Goal: Task Accomplishment & Management: Complete application form

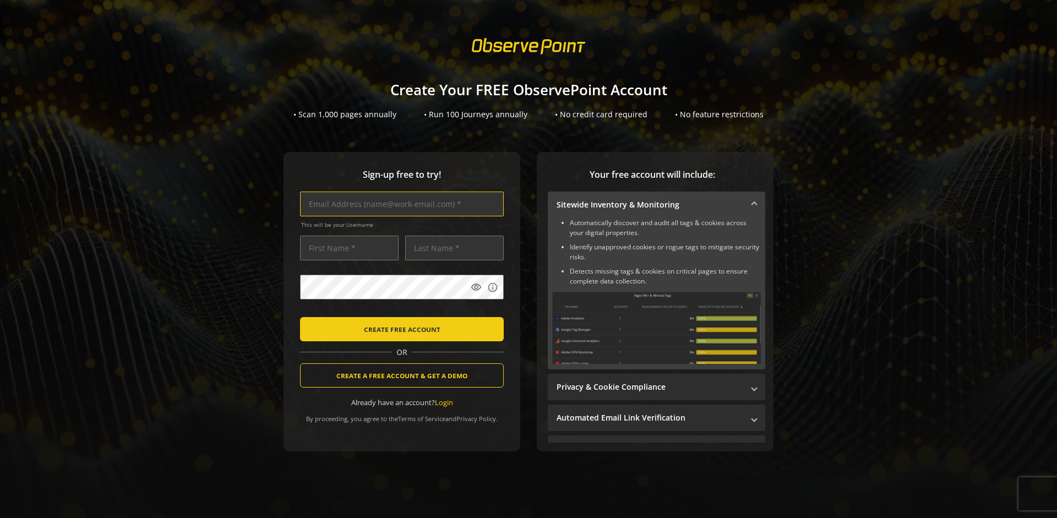
click at [399, 204] on input "text" at bounding box center [402, 204] width 204 height 25
type input "[EMAIL_ADDRESS][DOMAIN_NAME]"
click at [346, 248] on input "text" at bounding box center [349, 248] width 99 height 25
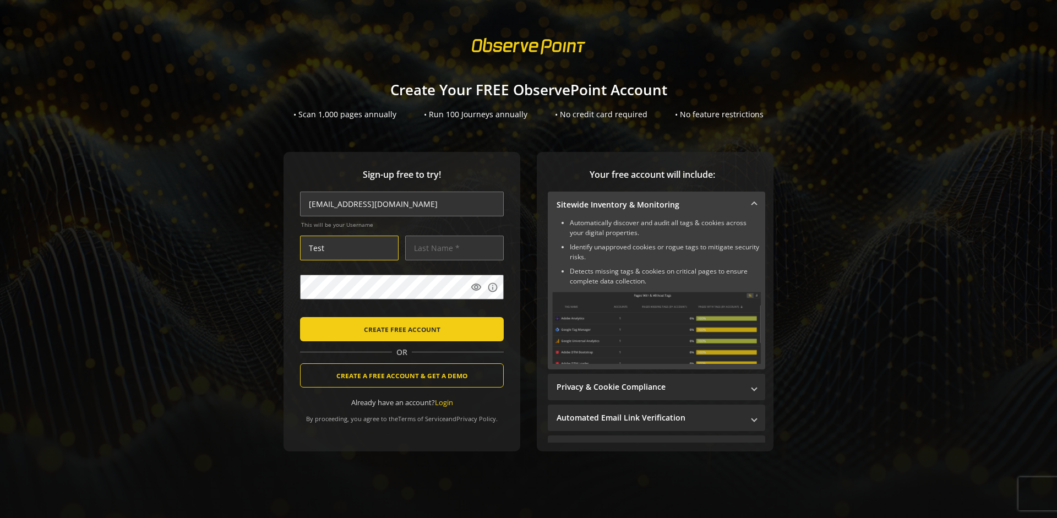
type input "Test"
click at [451, 248] on input "text" at bounding box center [454, 248] width 99 height 25
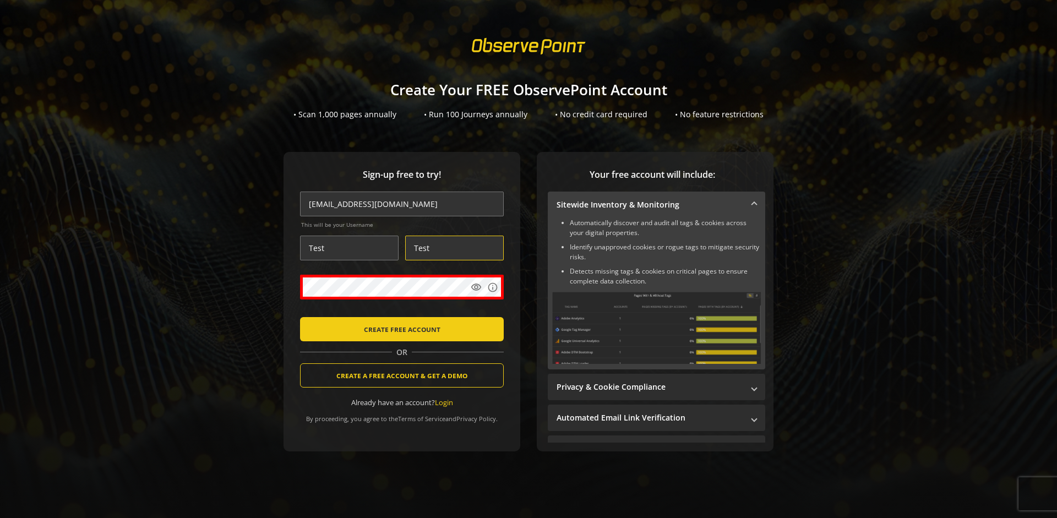
type input "Test"
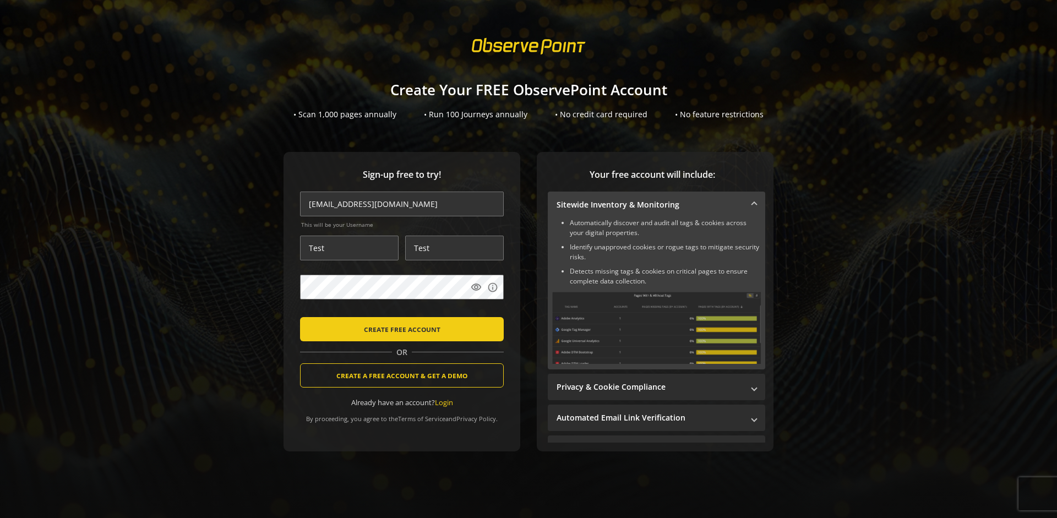
click at [540, 312] on body "Loading... Create Your FREE ObservePoint Account • Scan 1,000 pages annually • …" at bounding box center [528, 259] width 1057 height 518
click at [399, 329] on span "CREATE FREE ACCOUNT" at bounding box center [402, 329] width 77 height 20
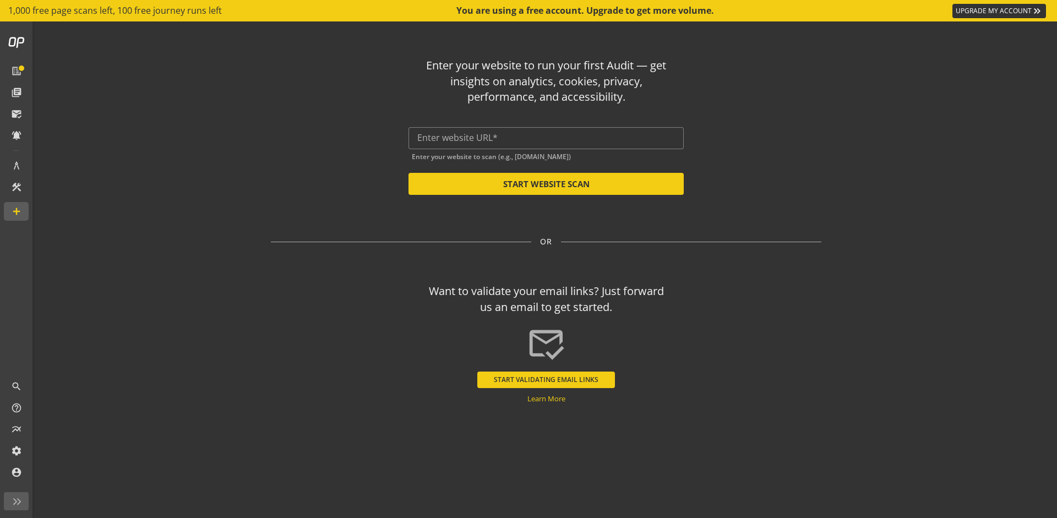
click at [546, 379] on button "START VALIDATING EMAIL LINKS" at bounding box center [546, 380] width 138 height 17
